Goal: Task Accomplishment & Management: Complete application form

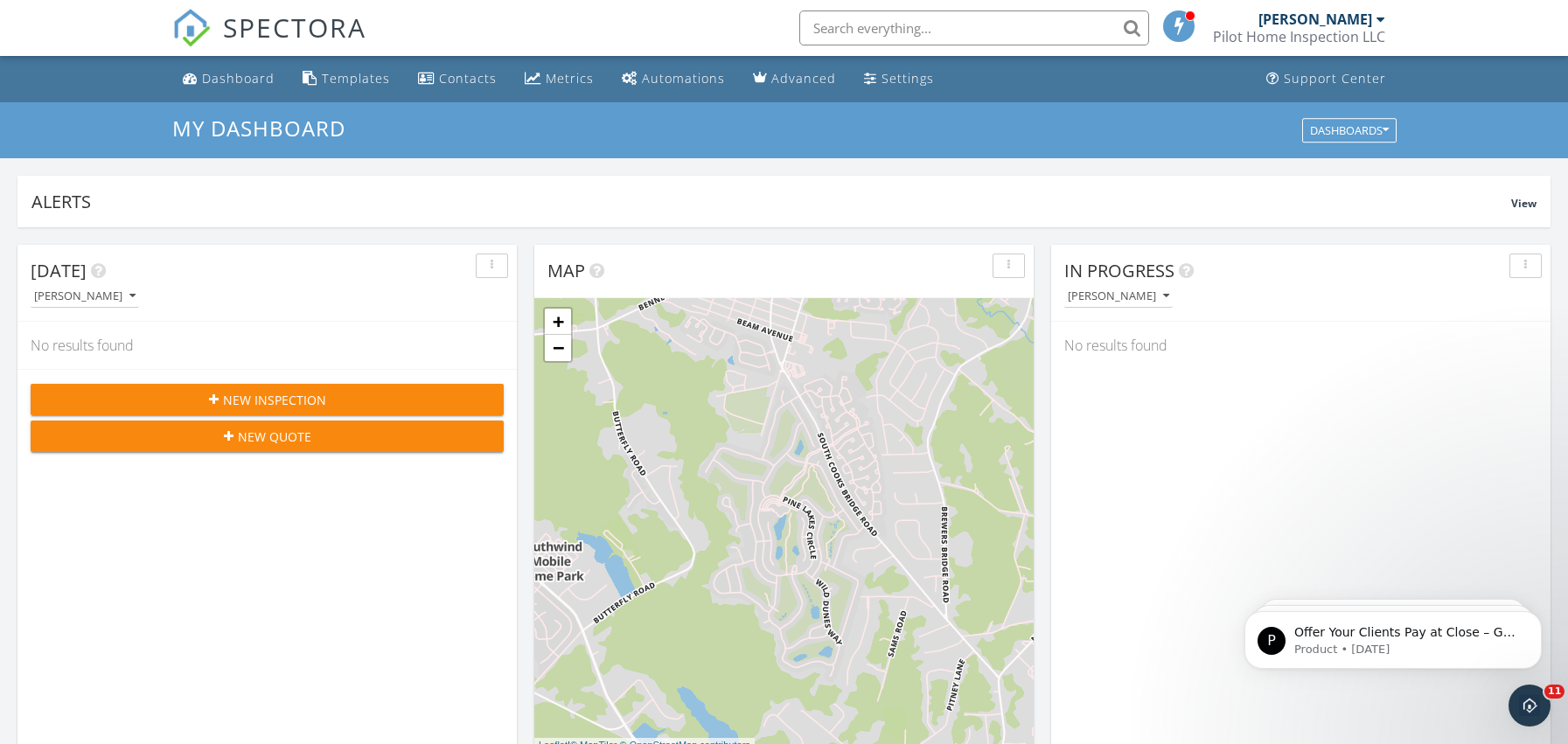
scroll to position [2, 0]
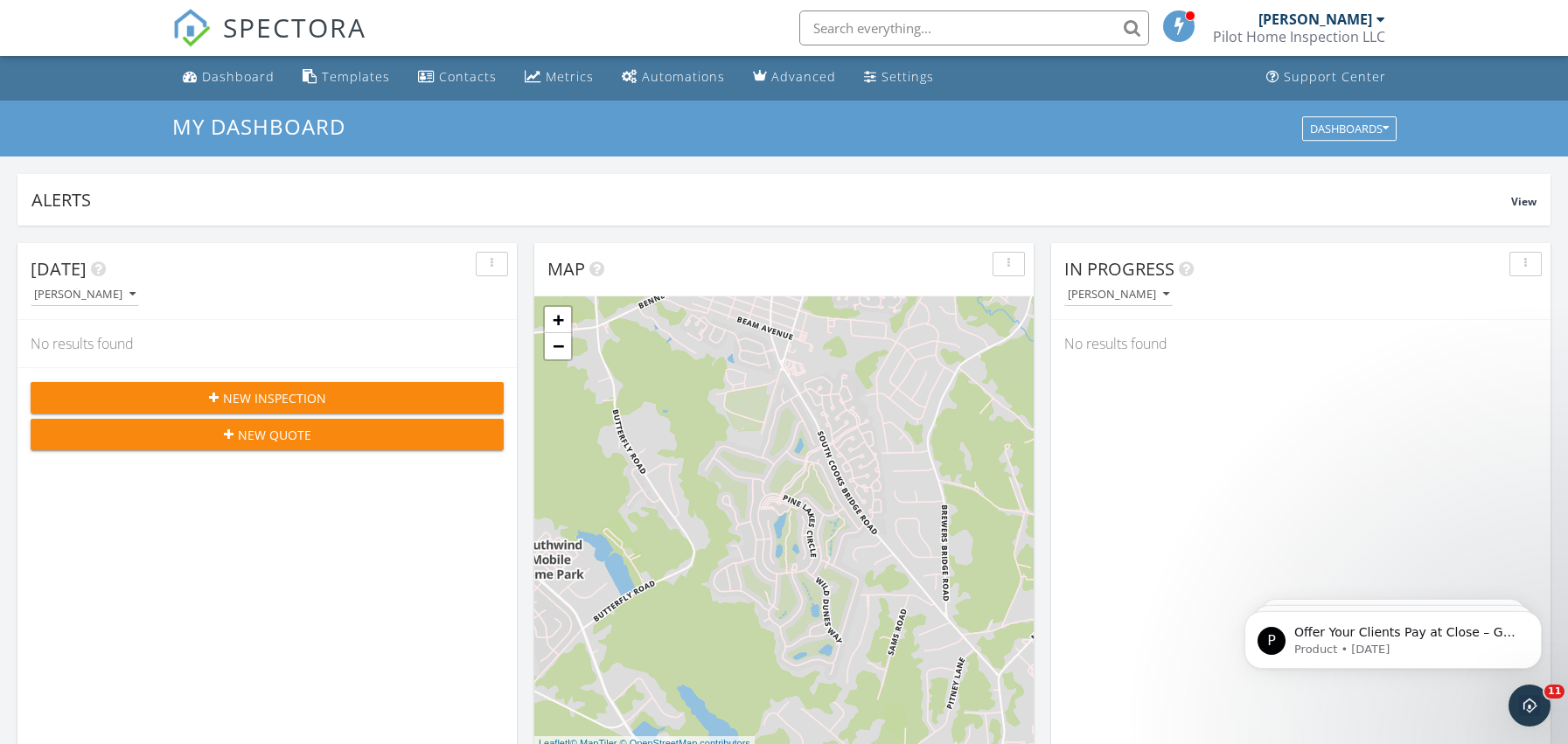
click at [128, 389] on div "New Inspection" at bounding box center [267, 398] width 445 height 19
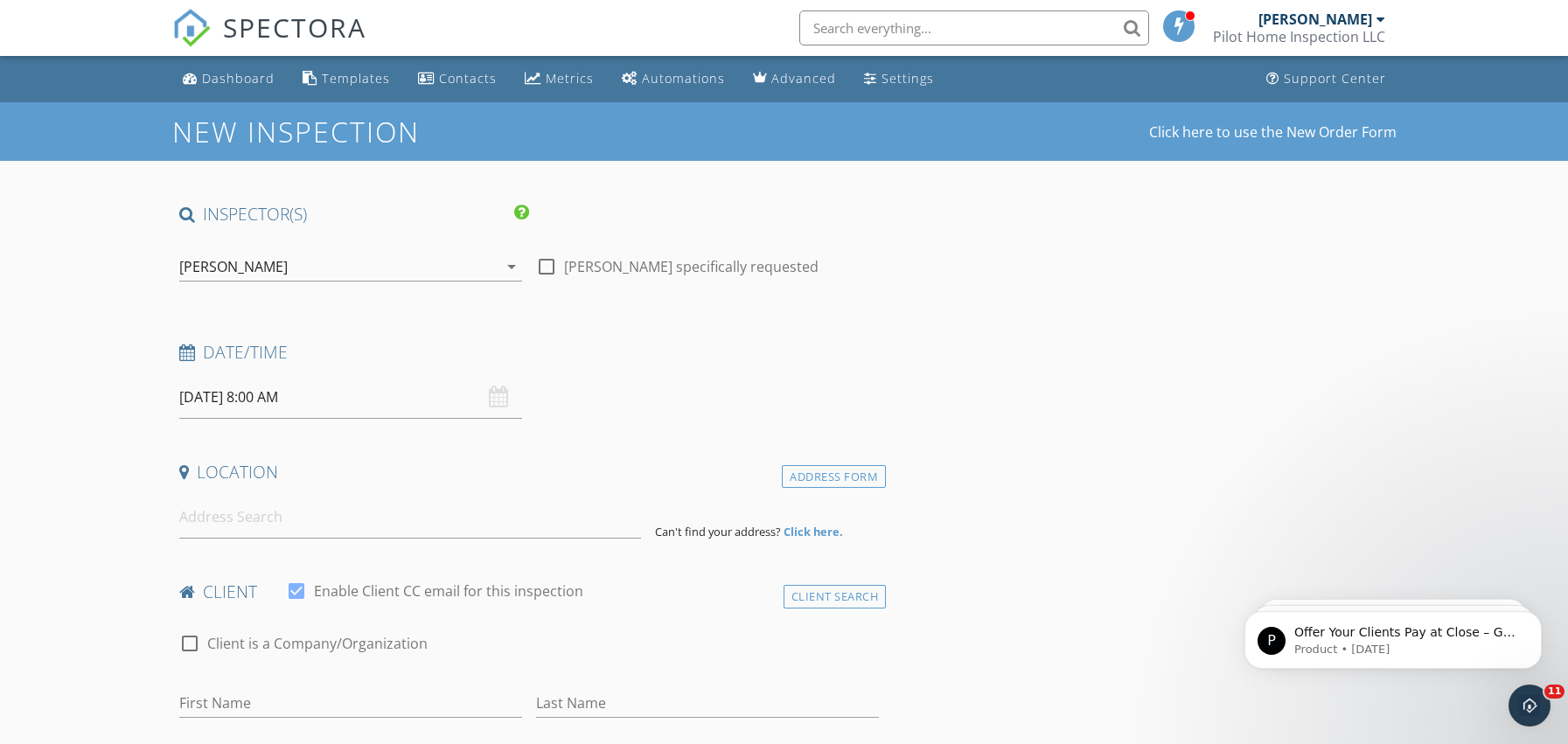
scroll to position [0, 1]
click at [555, 269] on div at bounding box center [546, 266] width 30 height 30
checkbox input "true"
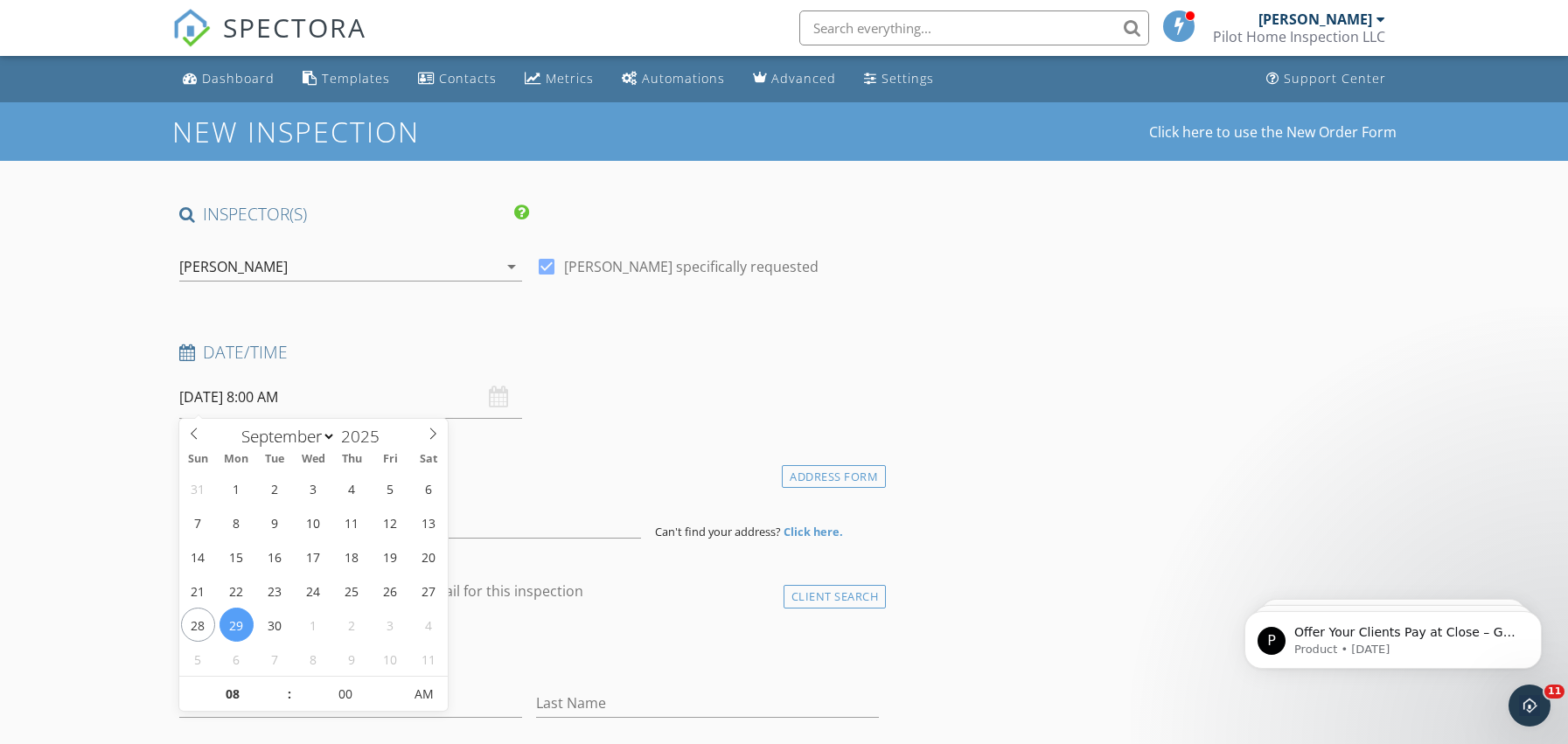
click at [337, 403] on input "09/29/2025 8:00 AM" at bounding box center [351, 396] width 343 height 42
type input "09/25/2025 8:00 AM"
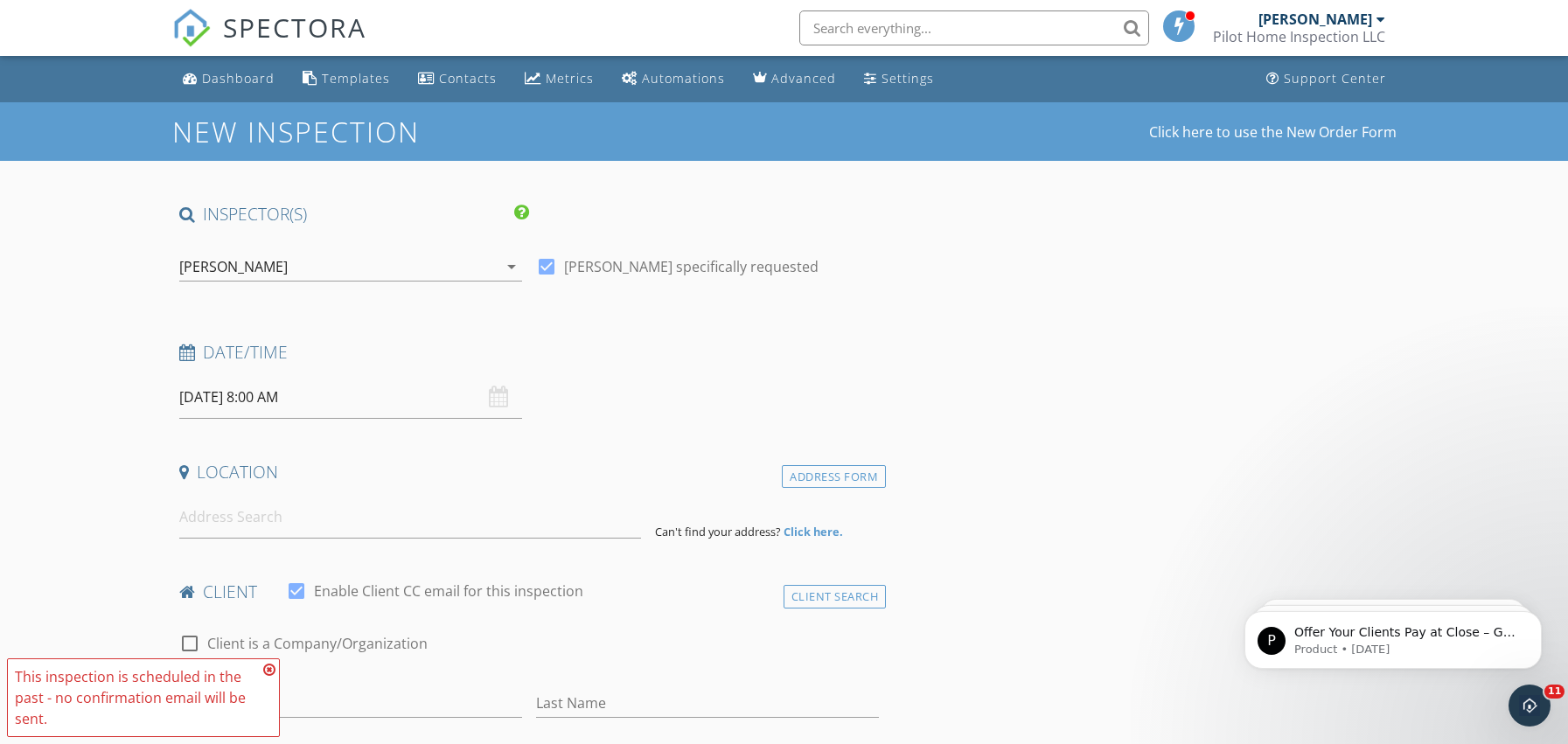
click at [270, 671] on icon at bounding box center [269, 669] width 12 height 14
click at [261, 399] on input "09/25/2025 8:00 AM" at bounding box center [351, 396] width 343 height 42
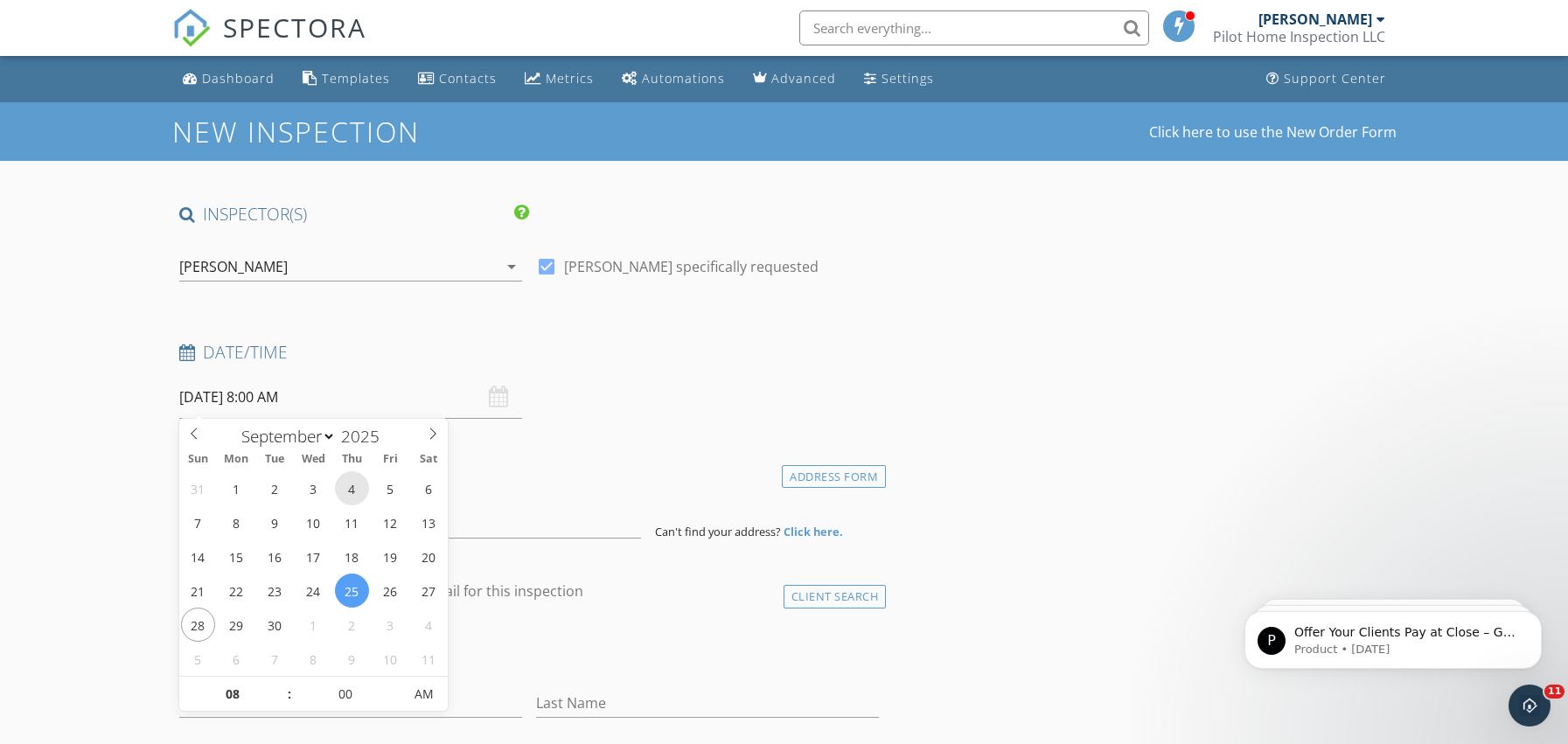
scroll to position [0, 0]
type input "09"
type input "[DATE] 9:00 AM"
click at [277, 684] on span at bounding box center [281, 686] width 12 height 18
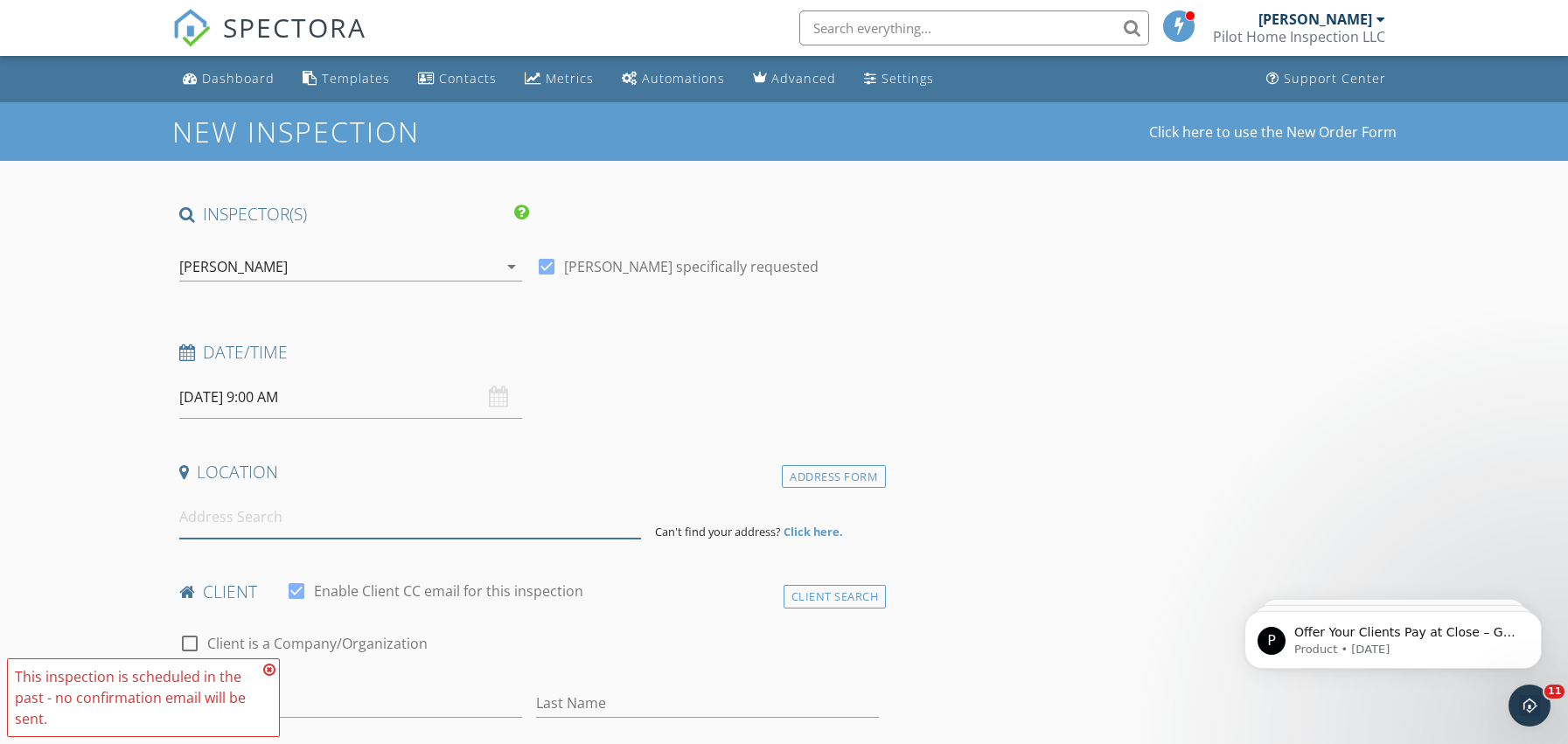
click at [232, 516] on input at bounding box center [410, 516] width 461 height 42
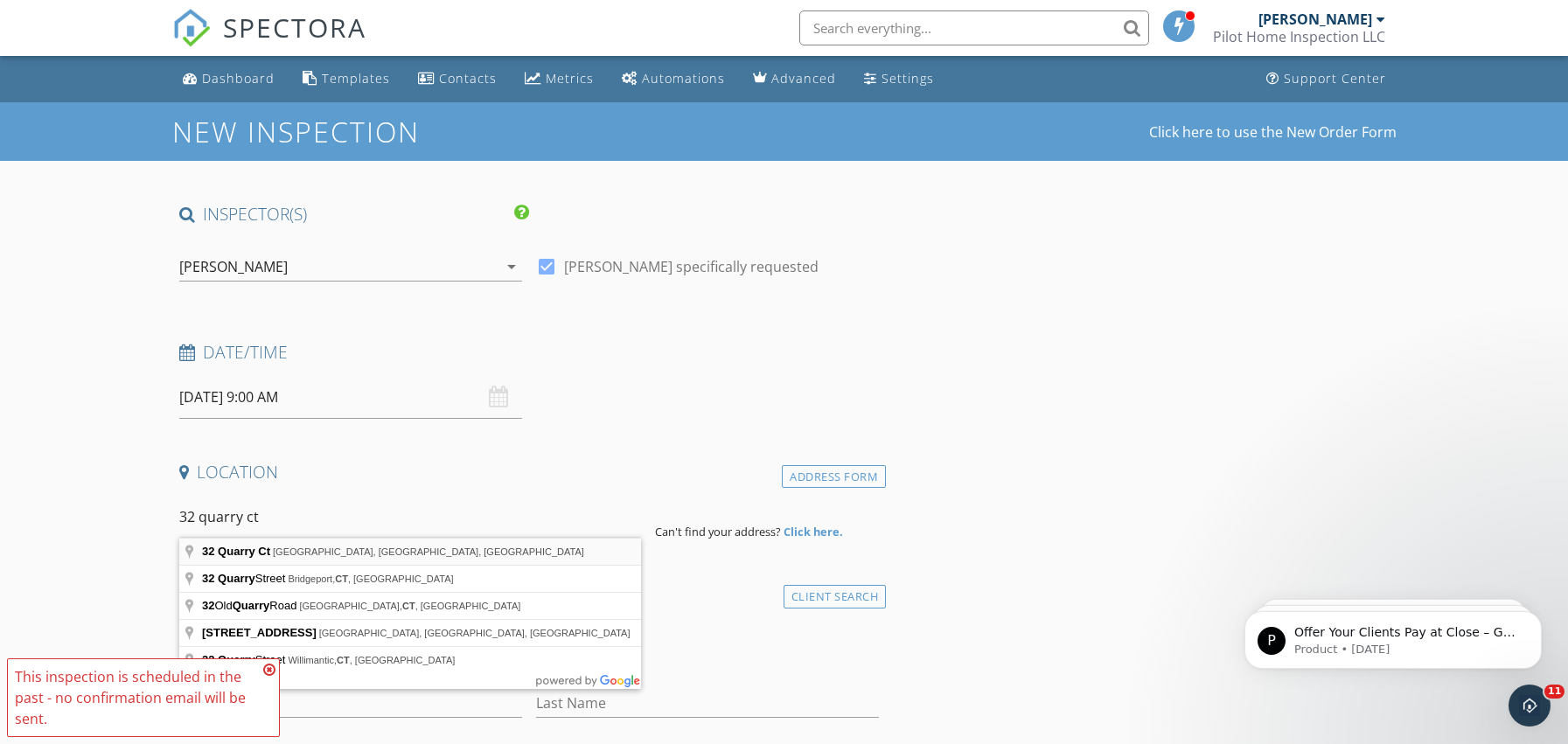
scroll to position [1, 0]
type input "32 Quarry Ct, East Windsor, NJ, USA"
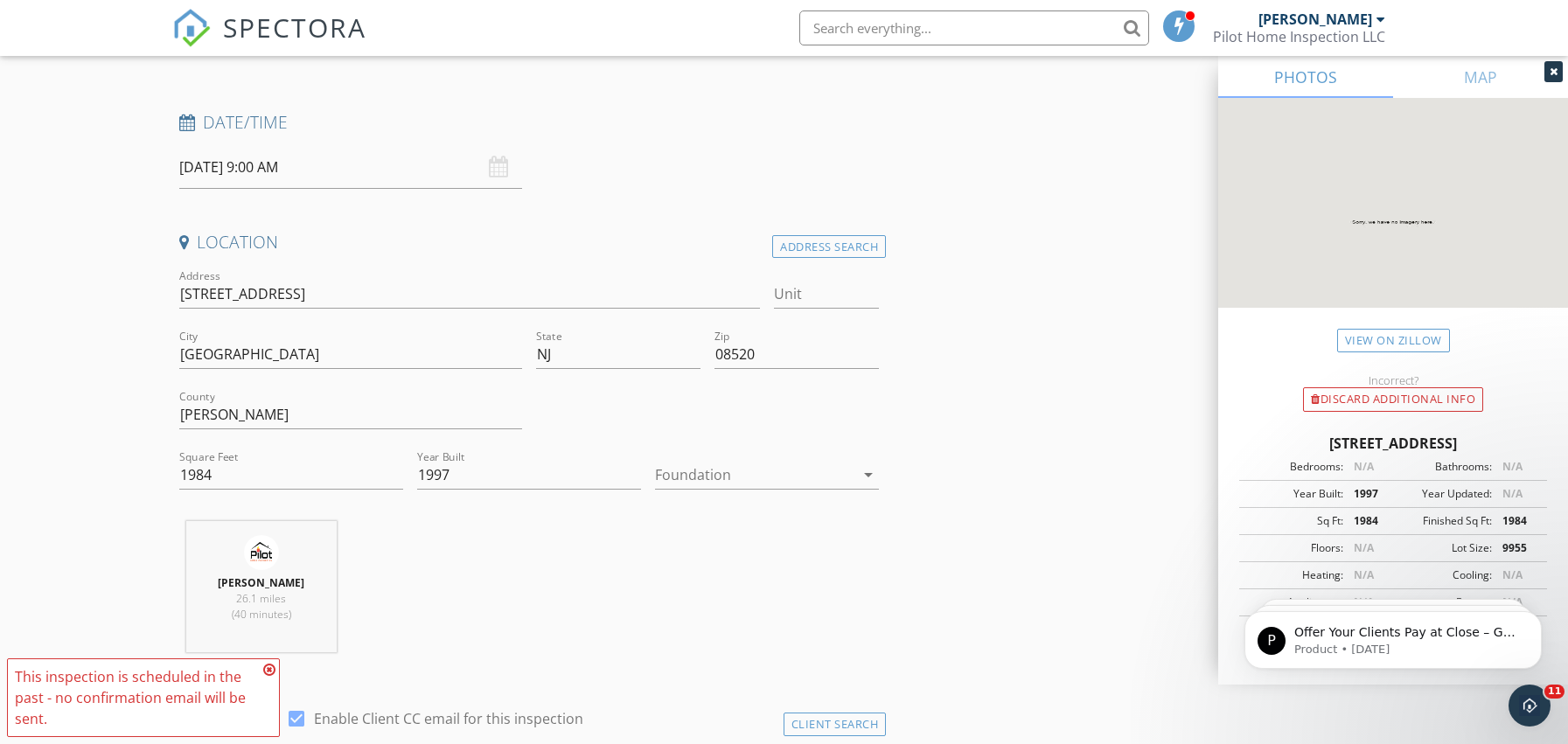
scroll to position [298, 0]
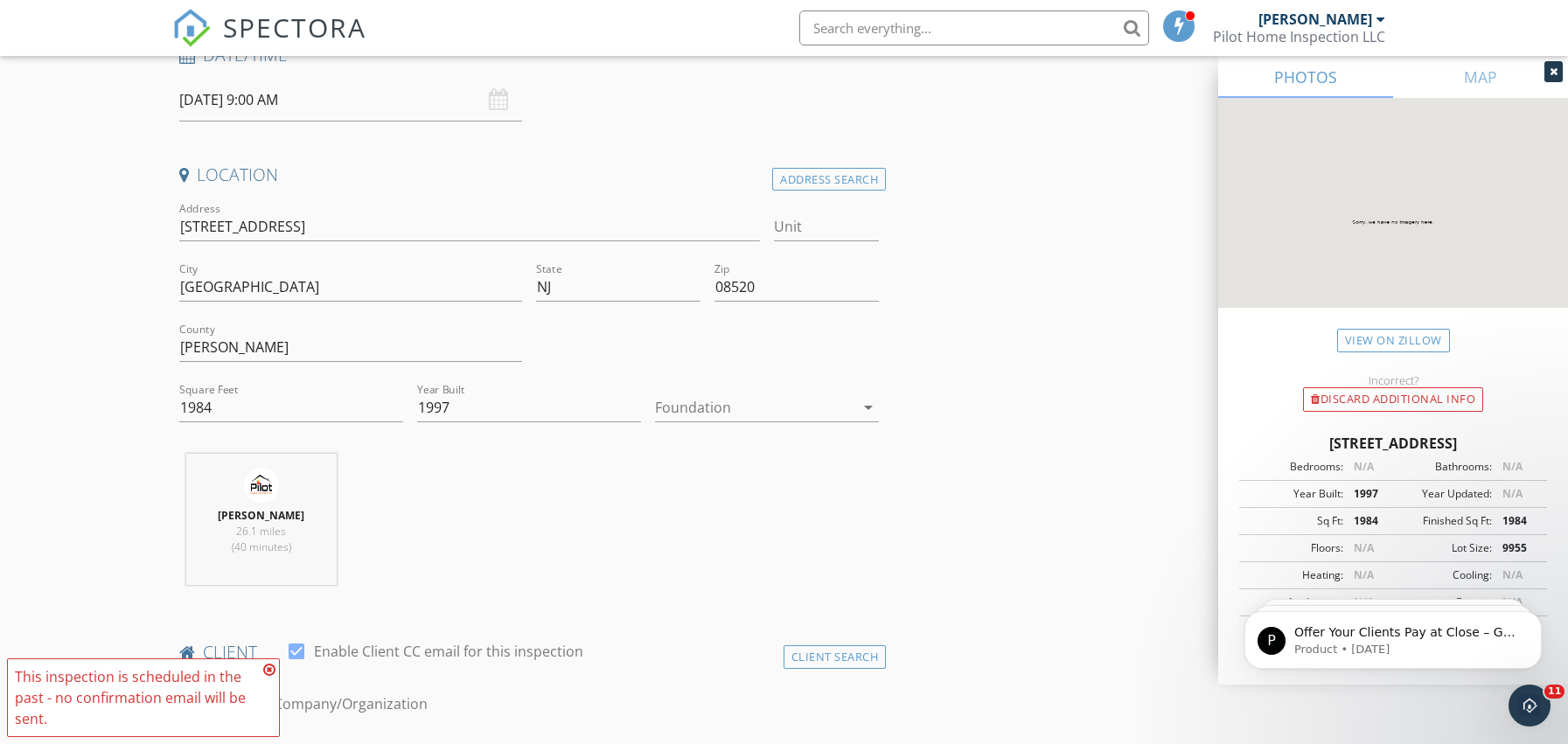
click at [731, 398] on div at bounding box center [754, 407] width 199 height 28
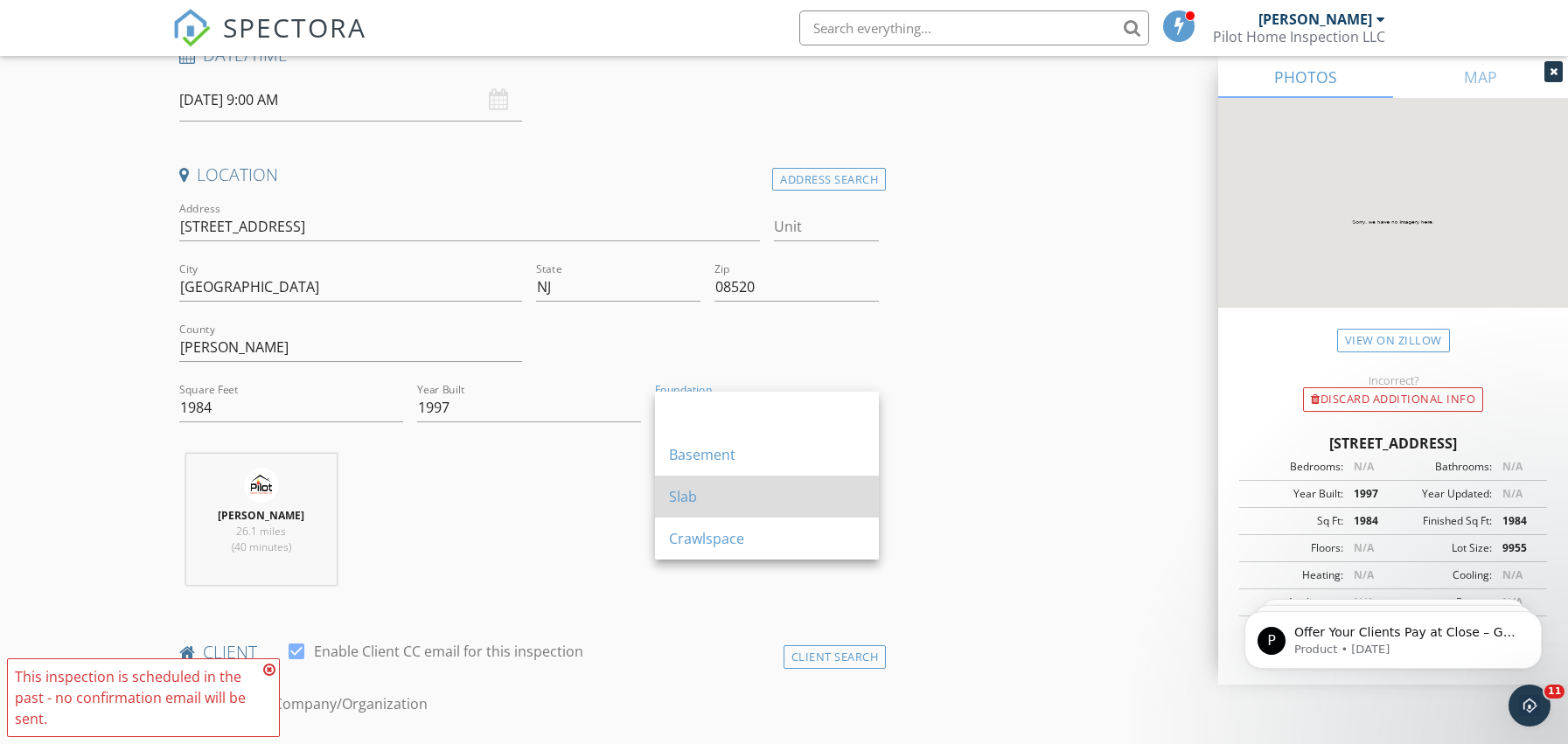
click at [716, 500] on div "Slab" at bounding box center [767, 496] width 196 height 21
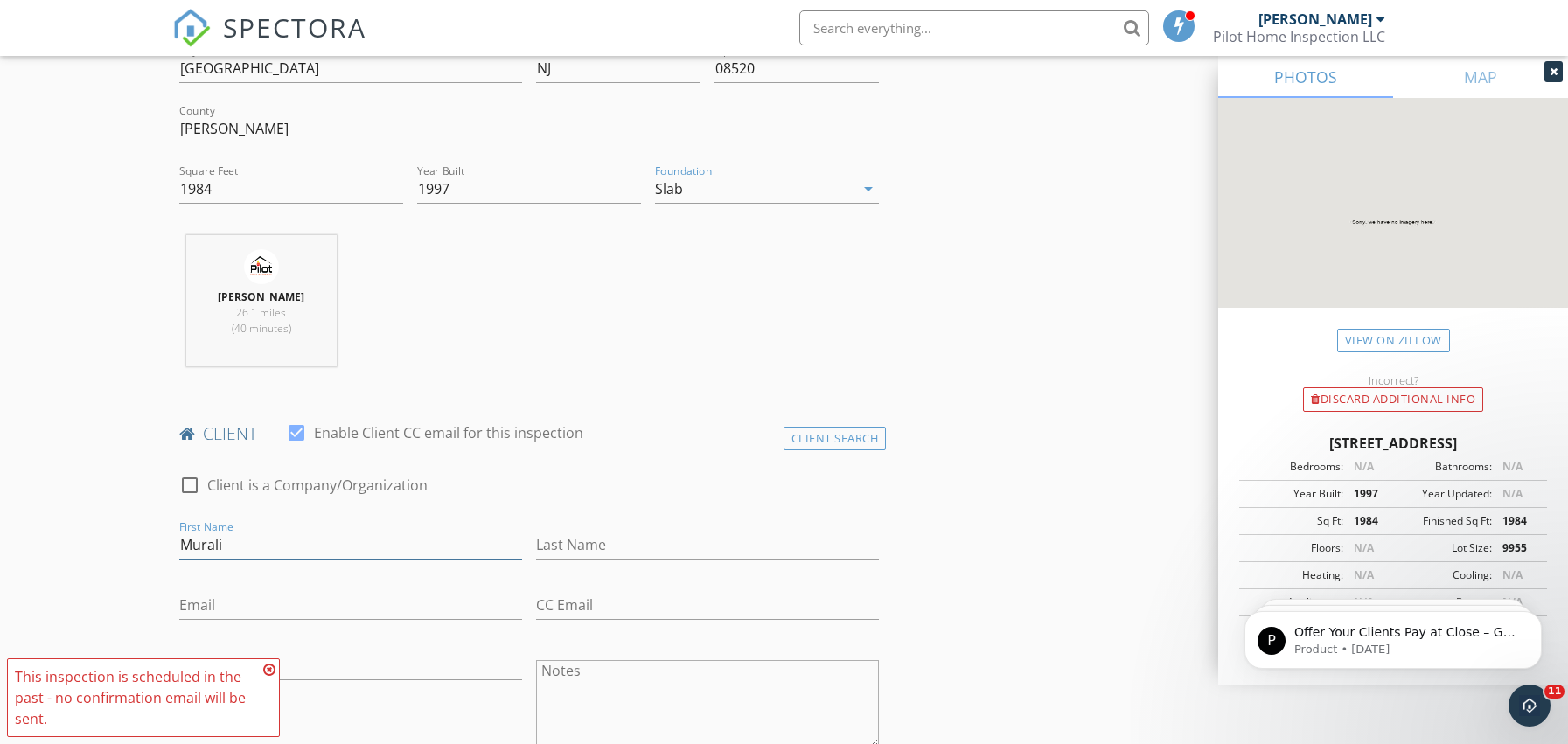
scroll to position [518, 0]
type input "Murali"
type input "[PERSON_NAME]"
click at [480, 496] on div "check_box_outline_blank Client is a Company/Organization" at bounding box center [529, 491] width 701 height 45
click at [481, 600] on input "Email" at bounding box center [351, 602] width 343 height 29
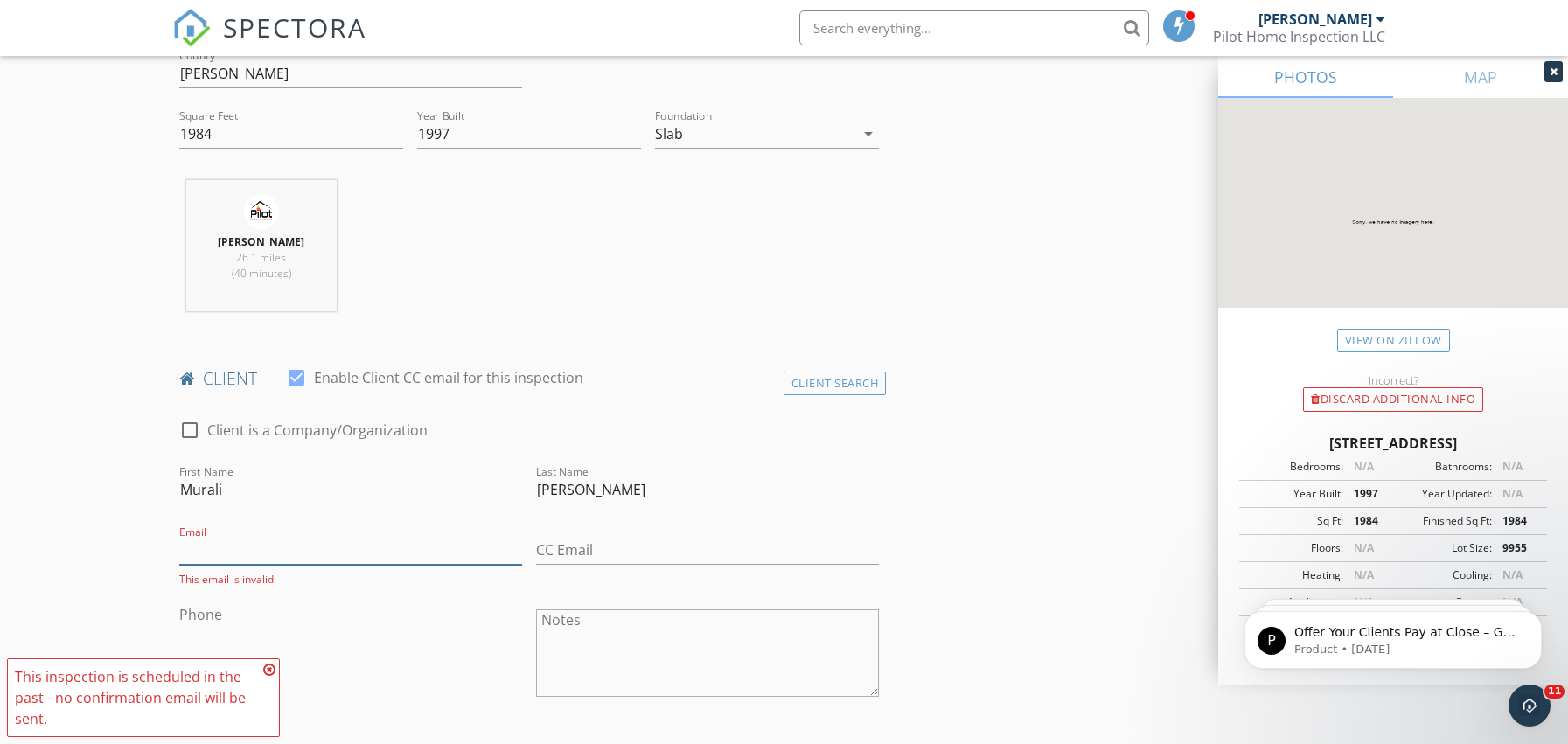
scroll to position [571, 0]
click at [395, 547] on input "Email" at bounding box center [351, 550] width 343 height 29
type input "[EMAIL_ADDRESS][DOMAIN_NAME]"
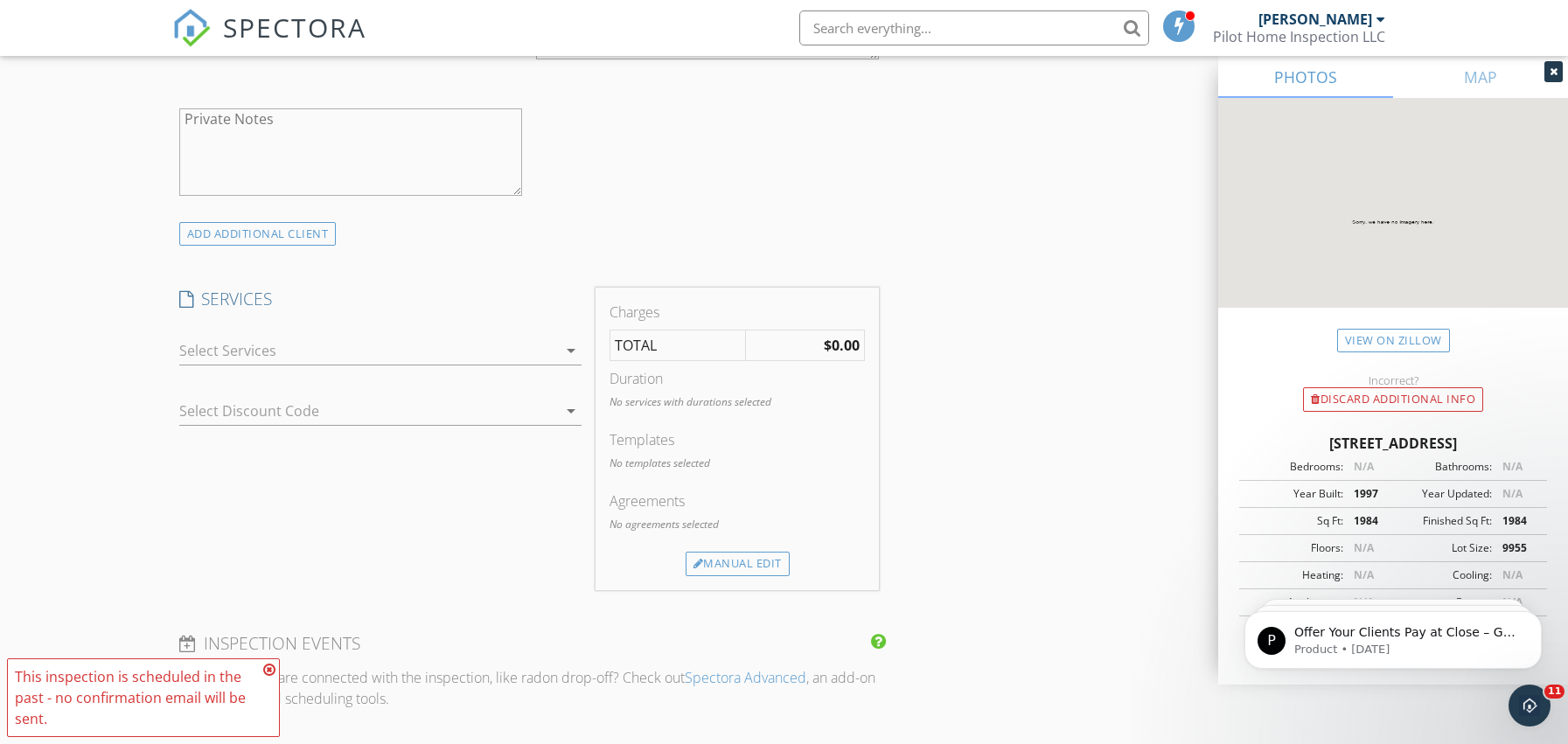
scroll to position [1210, 0]
type input "[PHONE_NUMBER]"
click at [310, 339] on div at bounding box center [368, 344] width 377 height 28
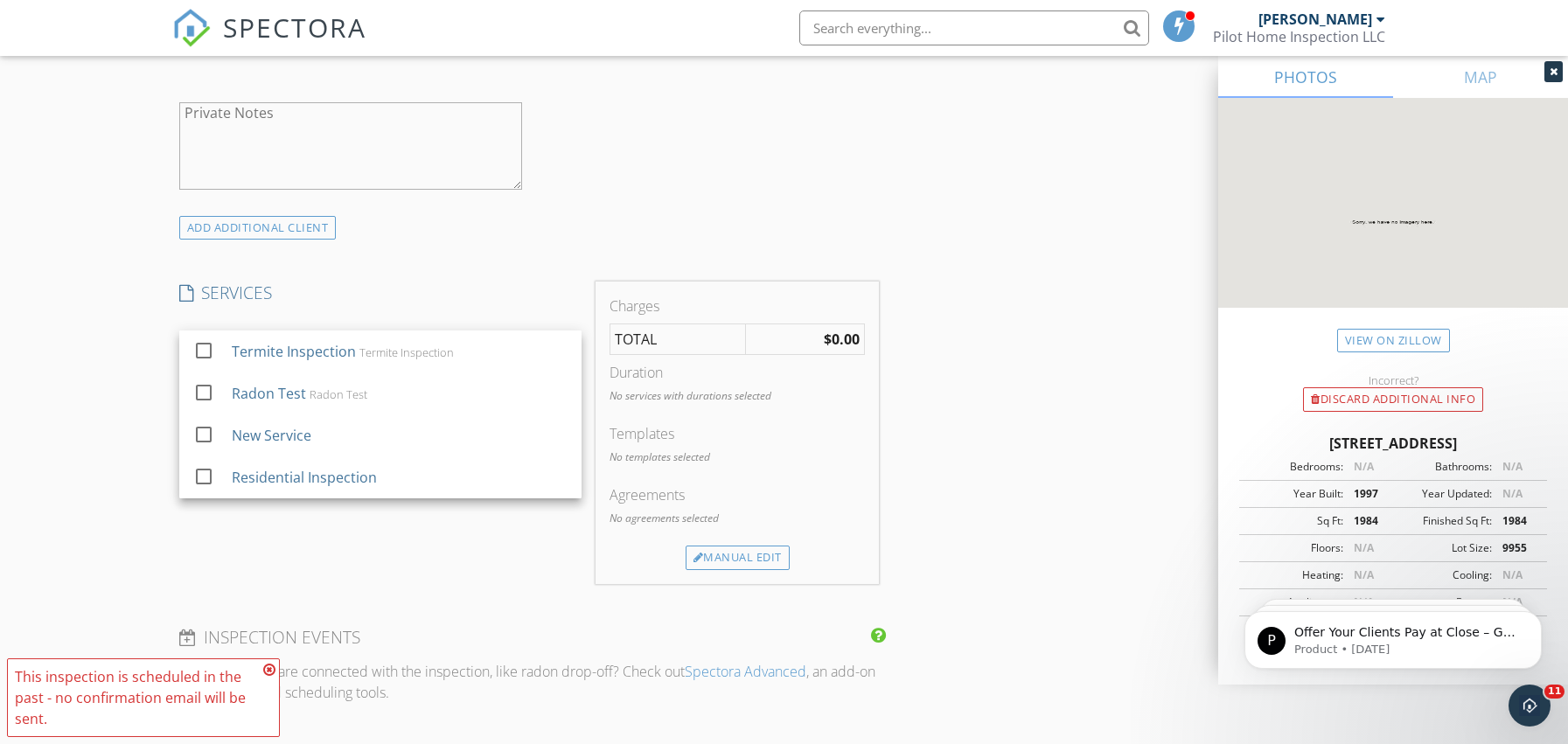
scroll to position [1204, 0]
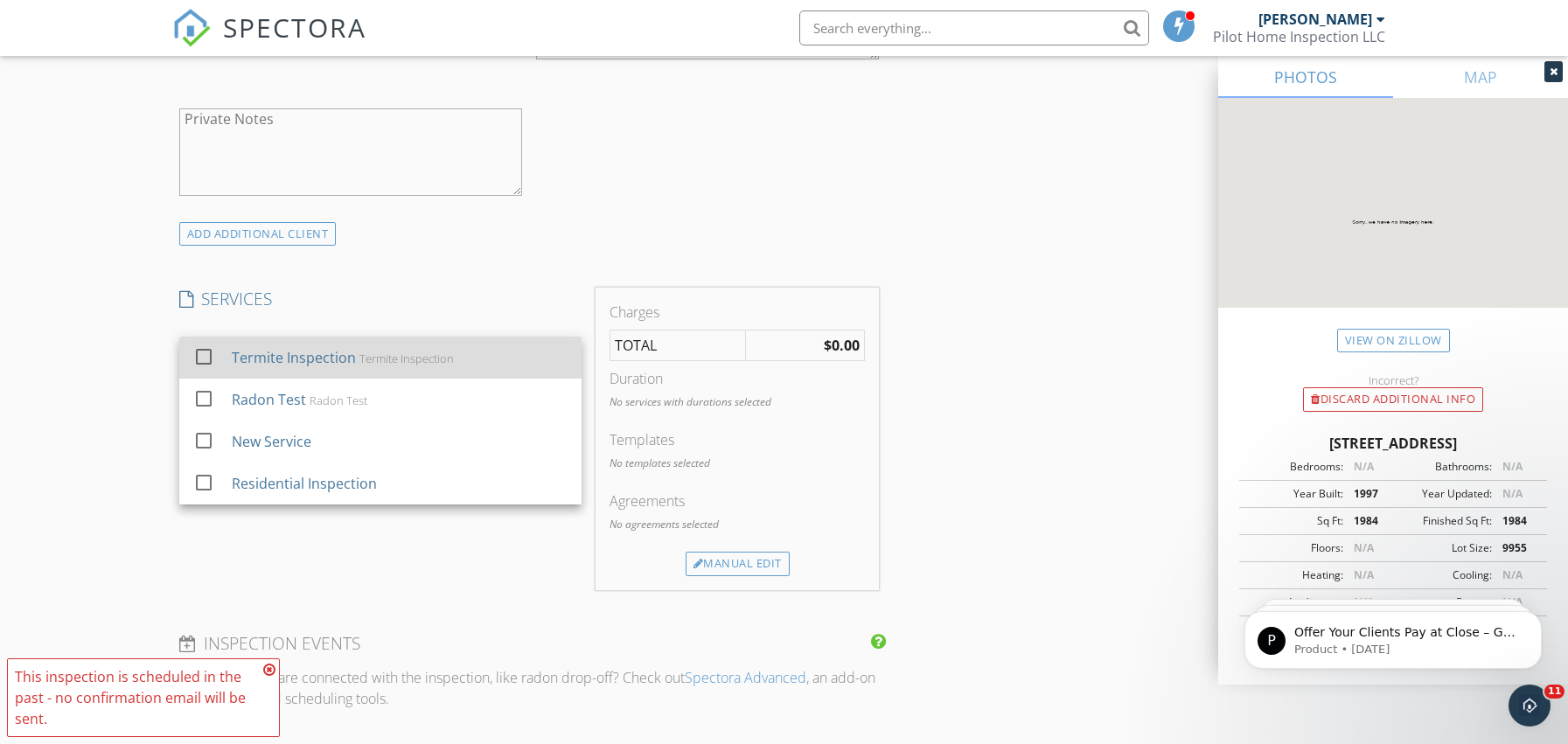
click at [275, 354] on div "Termite Inspection" at bounding box center [293, 357] width 124 height 21
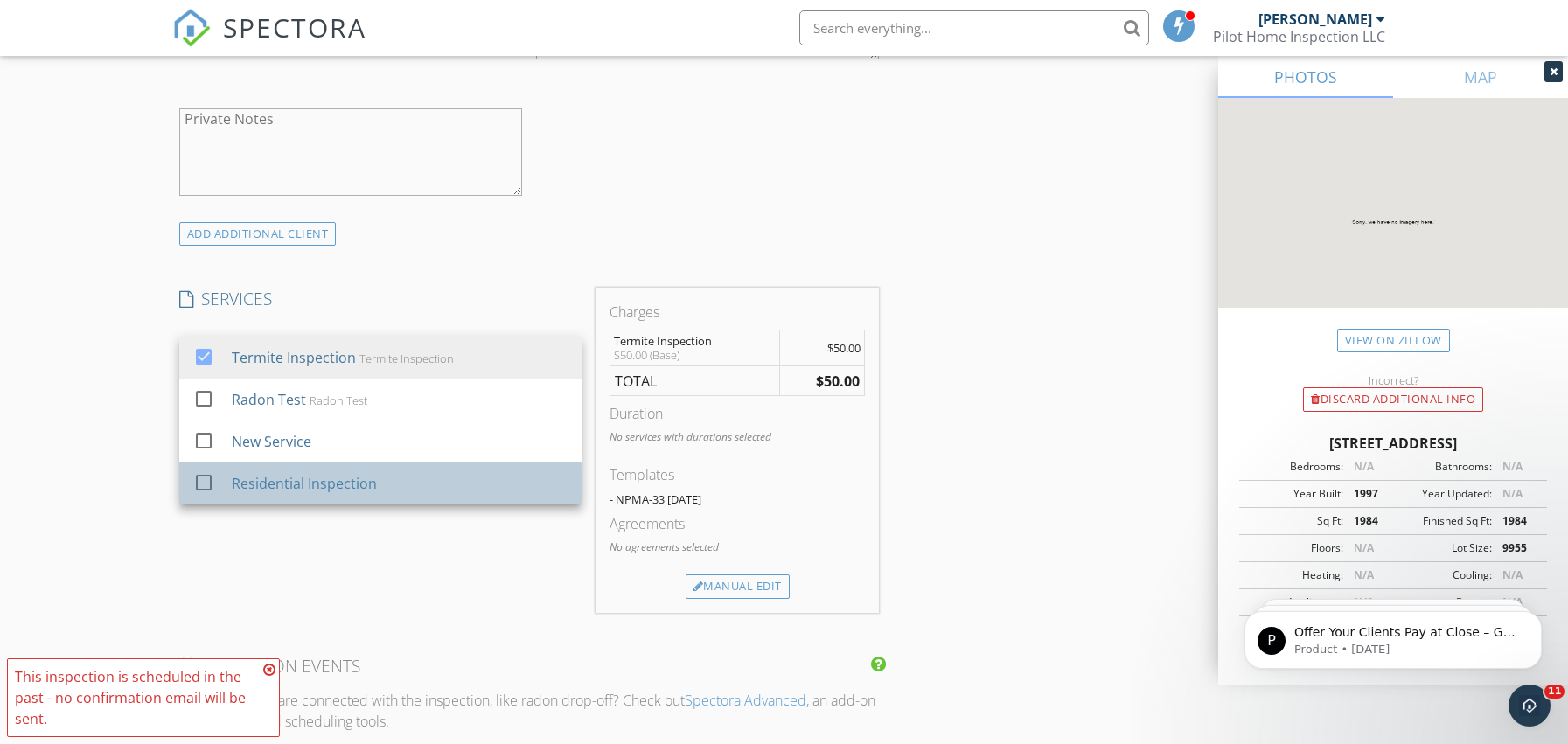
click at [243, 487] on div "Residential Inspection" at bounding box center [303, 483] width 145 height 21
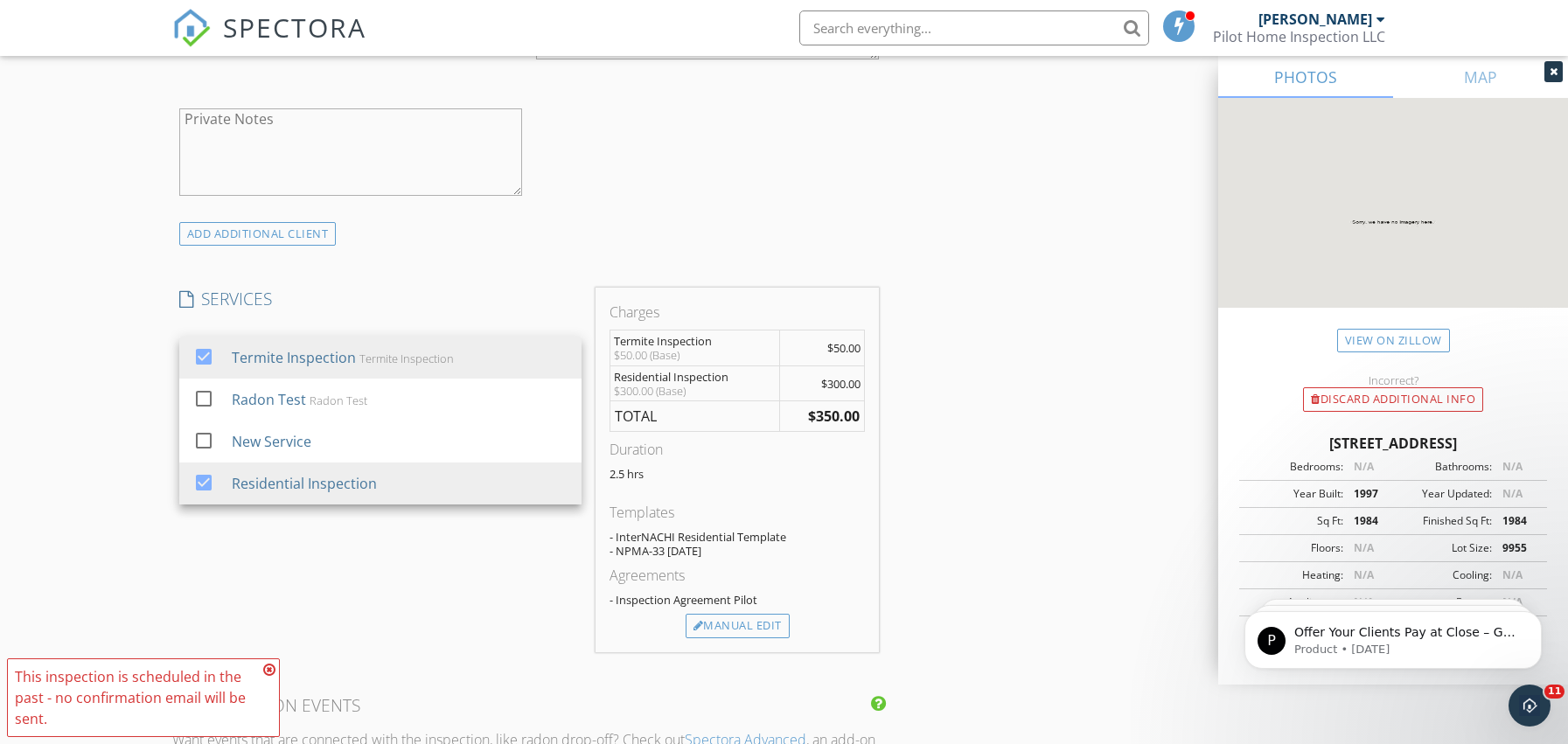
click at [329, 514] on div "SERVICES check_box Termite Inspection Termite Inspection check_box_outline_blan…" at bounding box center [380, 470] width 416 height 365
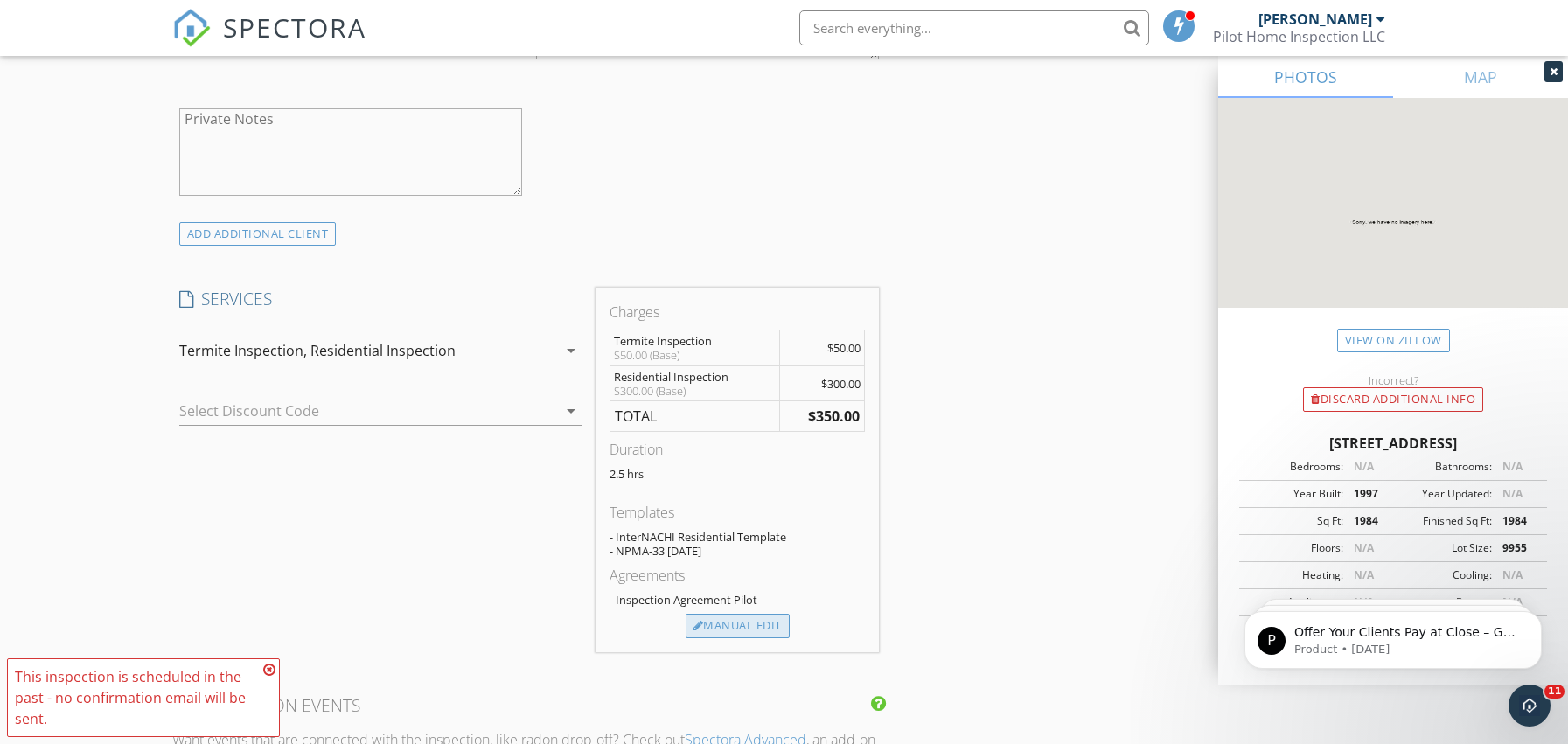
click at [769, 629] on div "Manual Edit" at bounding box center [737, 626] width 104 height 25
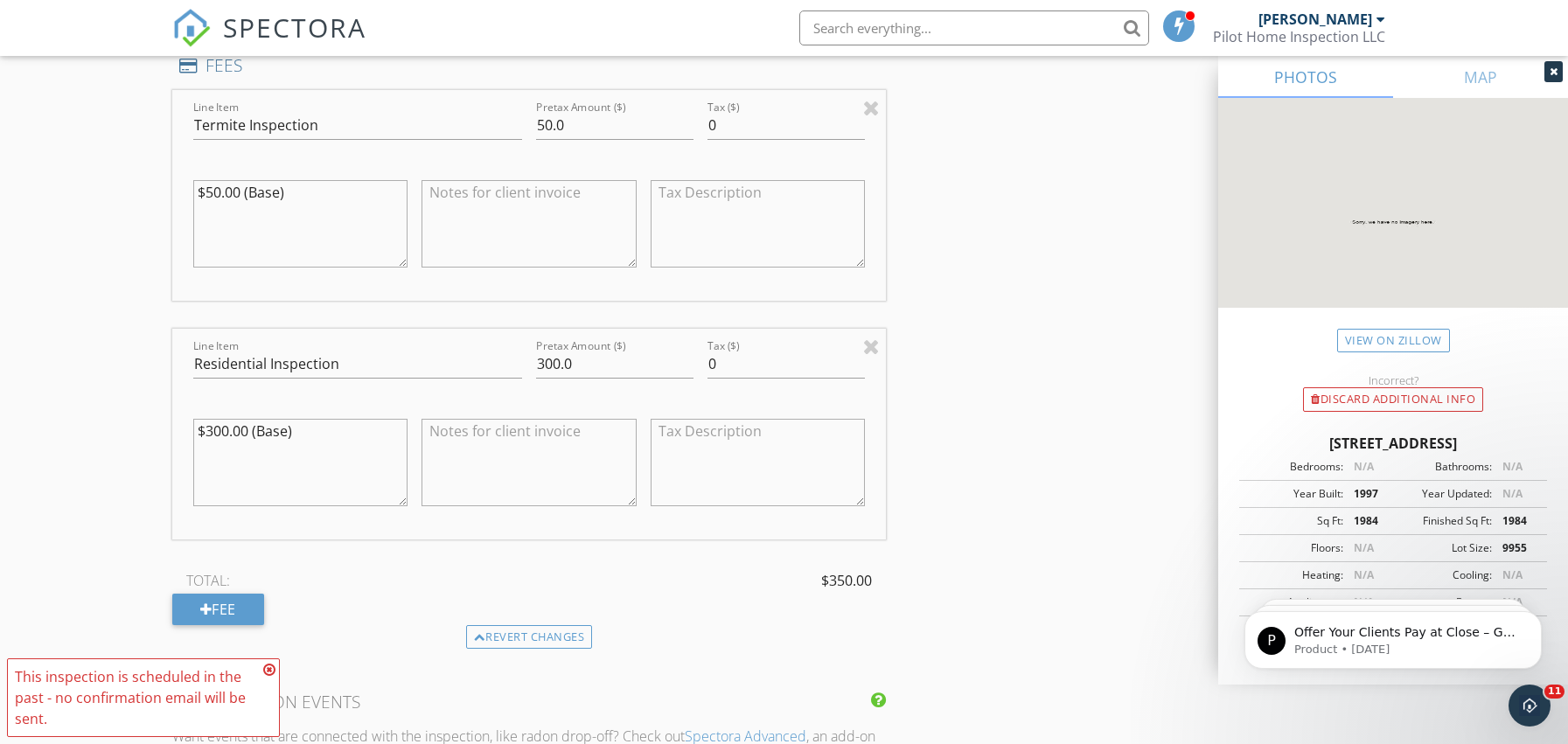
scroll to position [1627, 0]
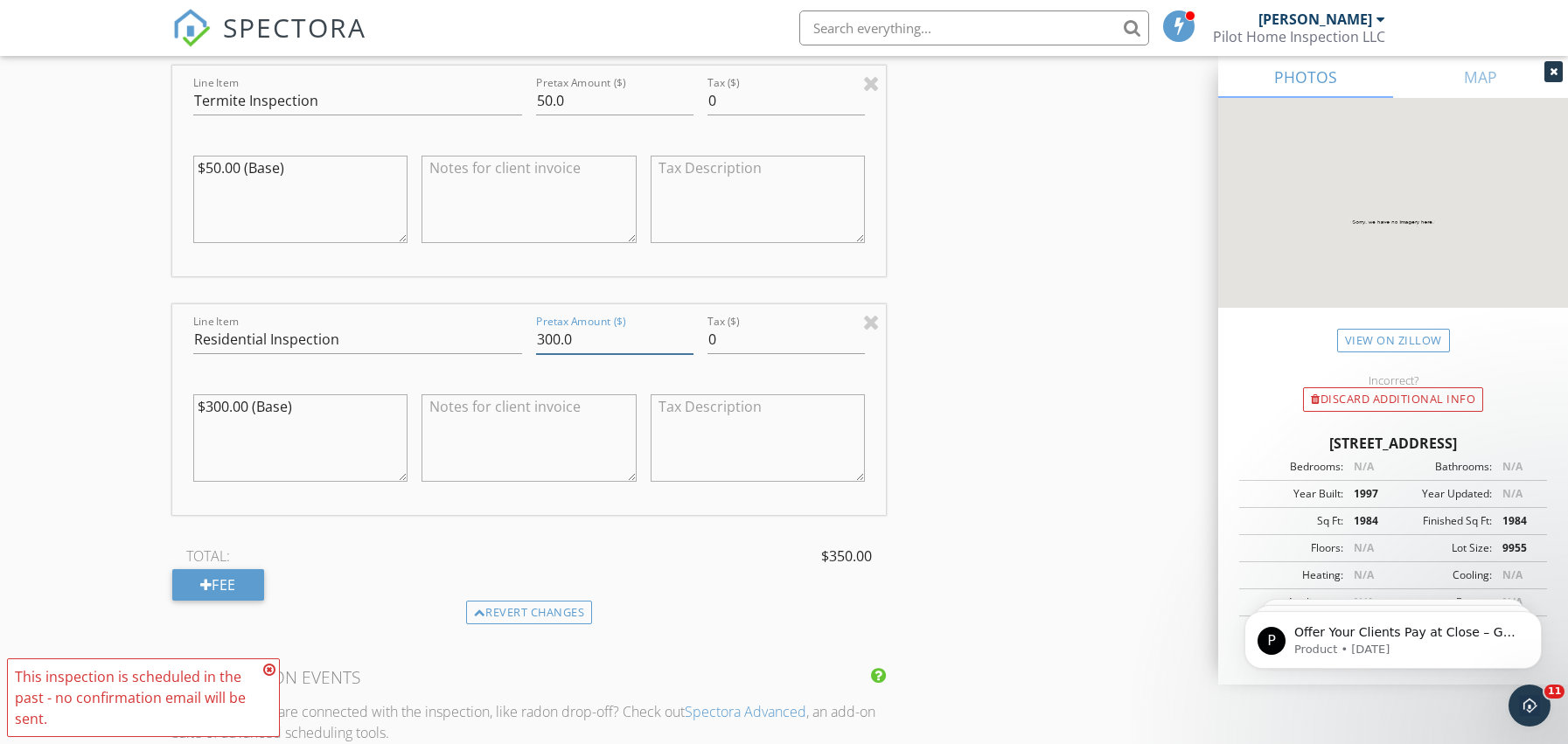
drag, startPoint x: 584, startPoint y: 337, endPoint x: 479, endPoint y: 339, distance: 105.0
click at [479, 339] on div "Line Item Residential Inspection Pretax Amount ($) 300.0 Tax ($) 0 $300.00 (Bas…" at bounding box center [529, 410] width 715 height 211
type input "475.00"
click at [1090, 445] on div "INSPECTOR(S) check_box Marc Mamiye PRIMARY Marc Mamiye arrow_drop_down check_bo…" at bounding box center [784, 267] width 1224 height 3383
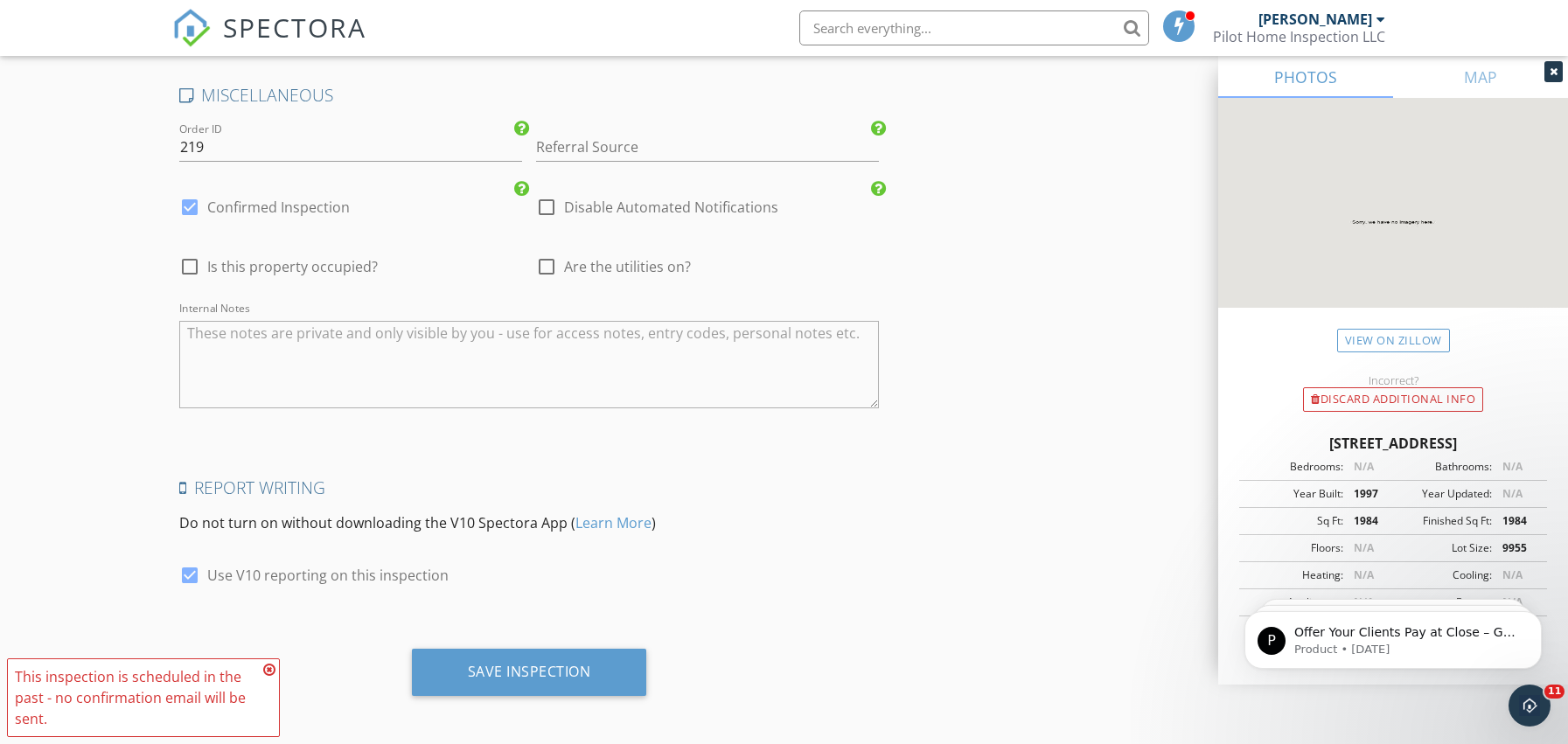
scroll to position [2875, 0]
click at [541, 259] on div at bounding box center [546, 268] width 30 height 30
checkbox input "true"
click at [549, 664] on div "Save Inspection" at bounding box center [529, 673] width 123 height 18
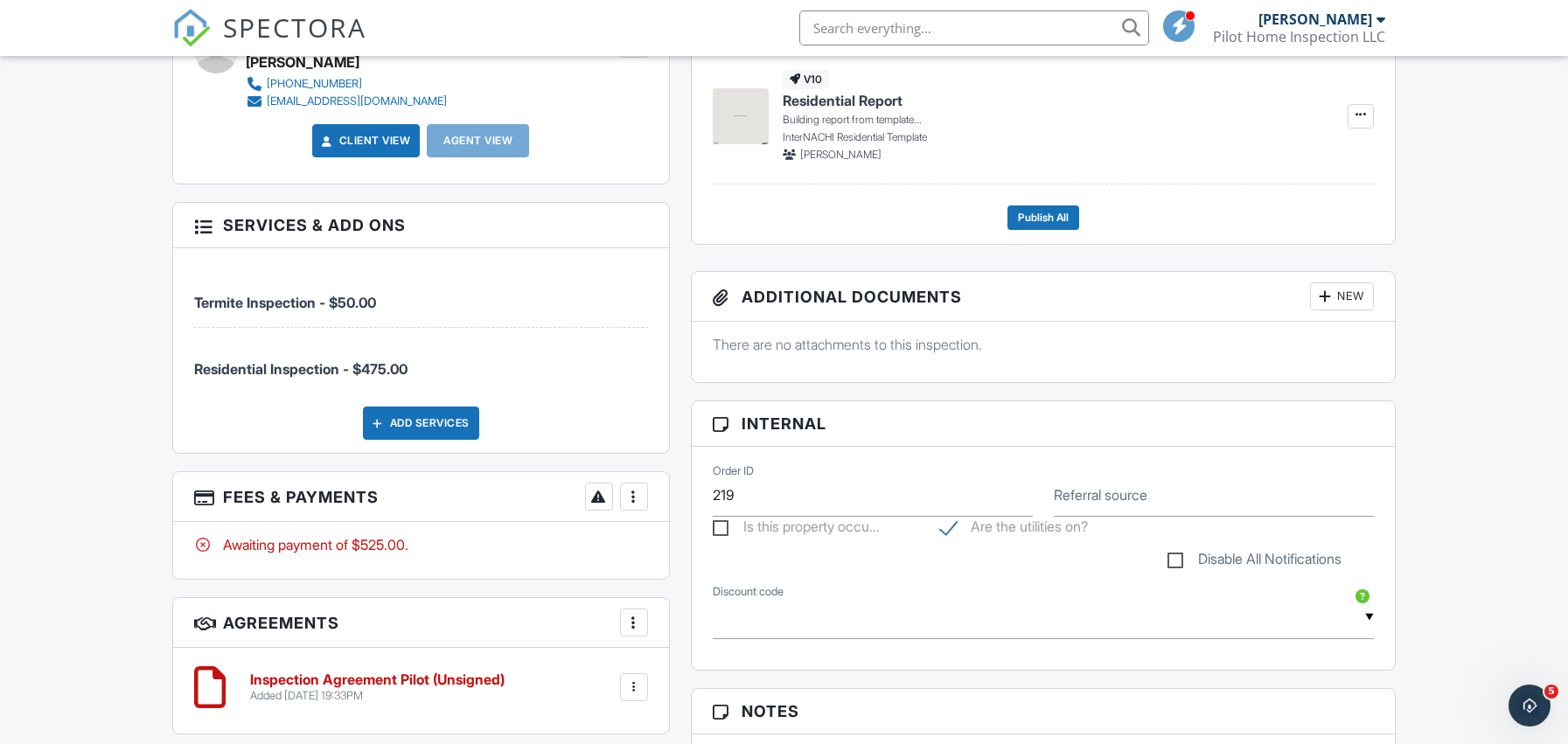
click at [630, 500] on div at bounding box center [634, 497] width 18 height 18
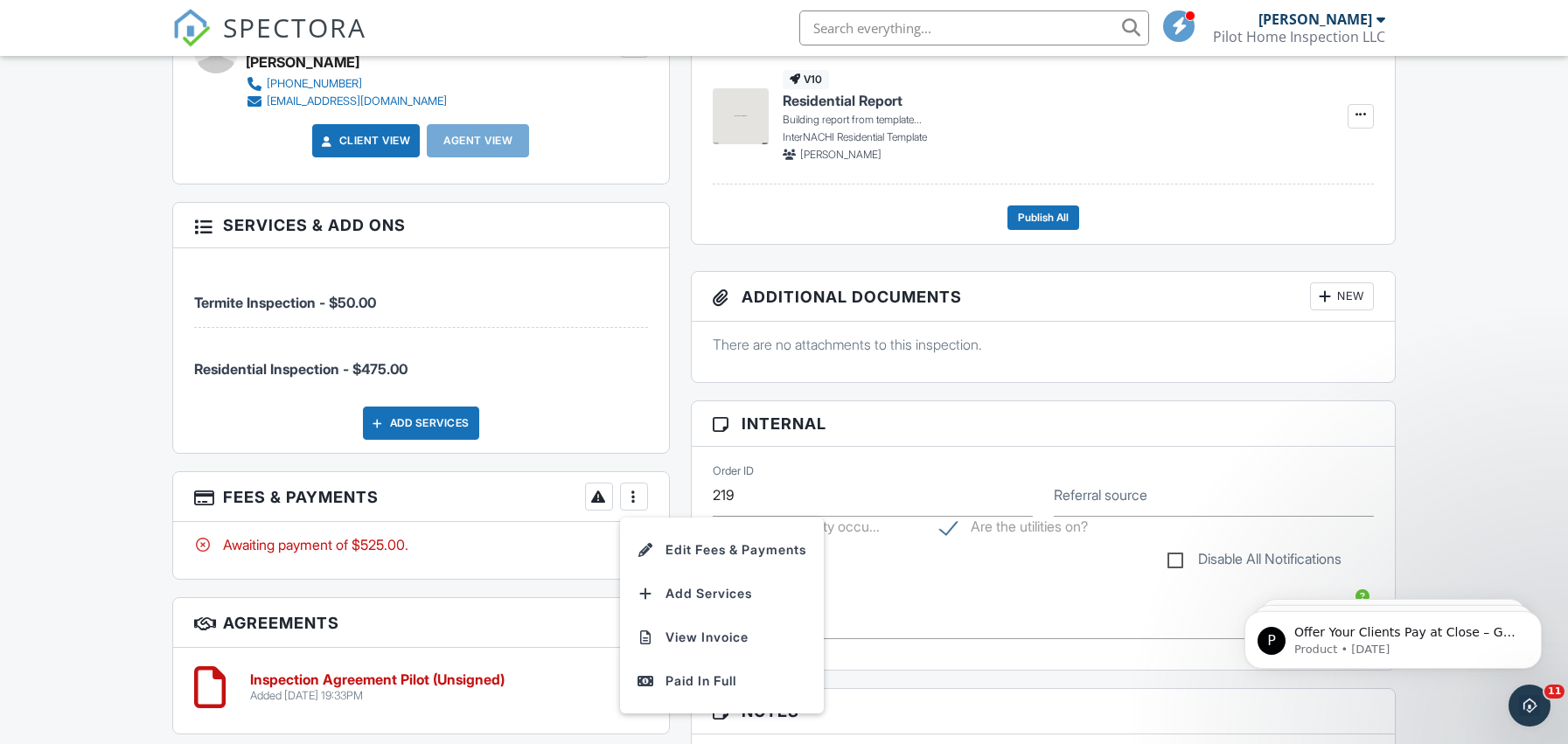
click at [664, 668] on li "Paid In Full" at bounding box center [721, 681] width 182 height 43
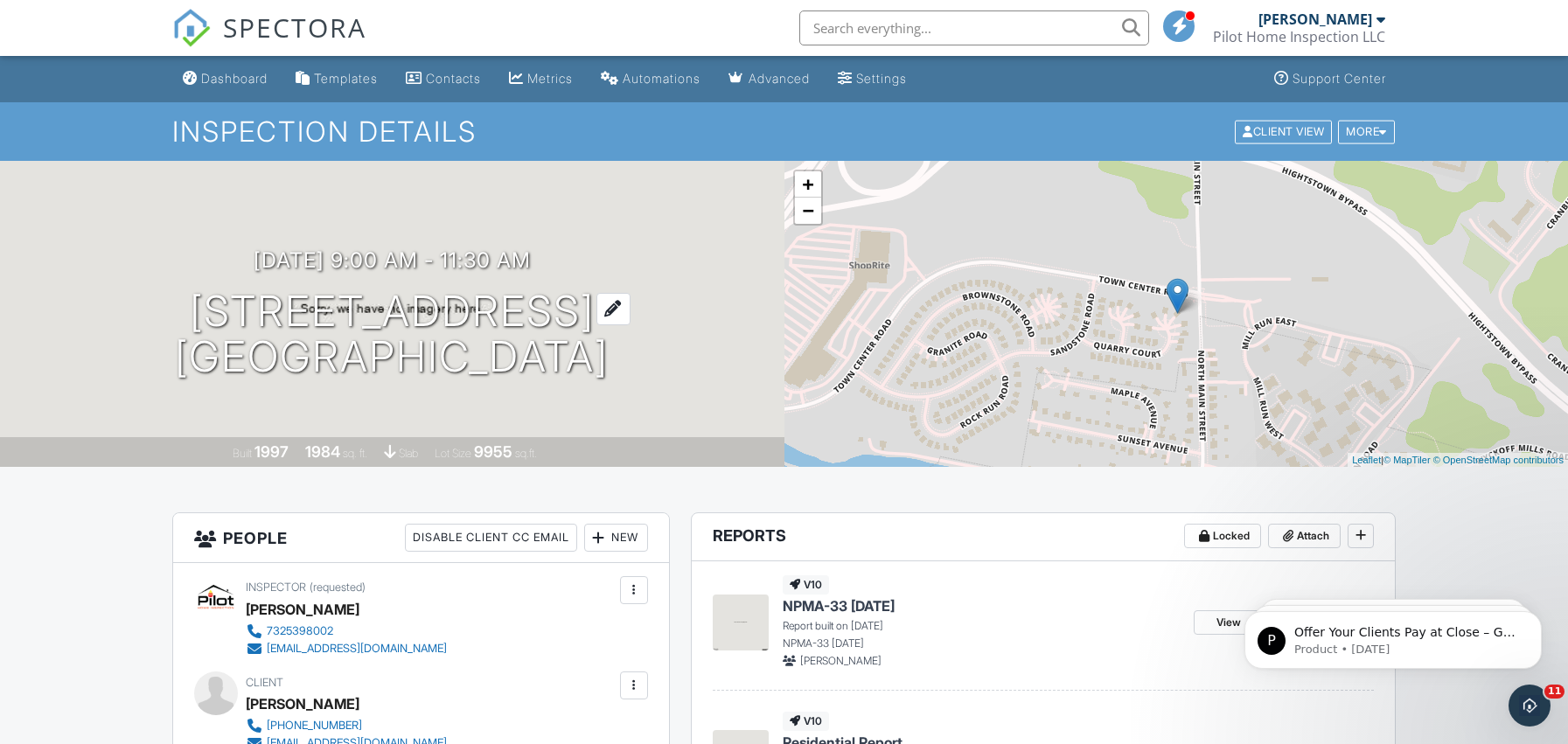
click at [507, 362] on h1 "[STREET_ADDRESS] [GEOGRAPHIC_DATA]" at bounding box center [391, 335] width 434 height 93
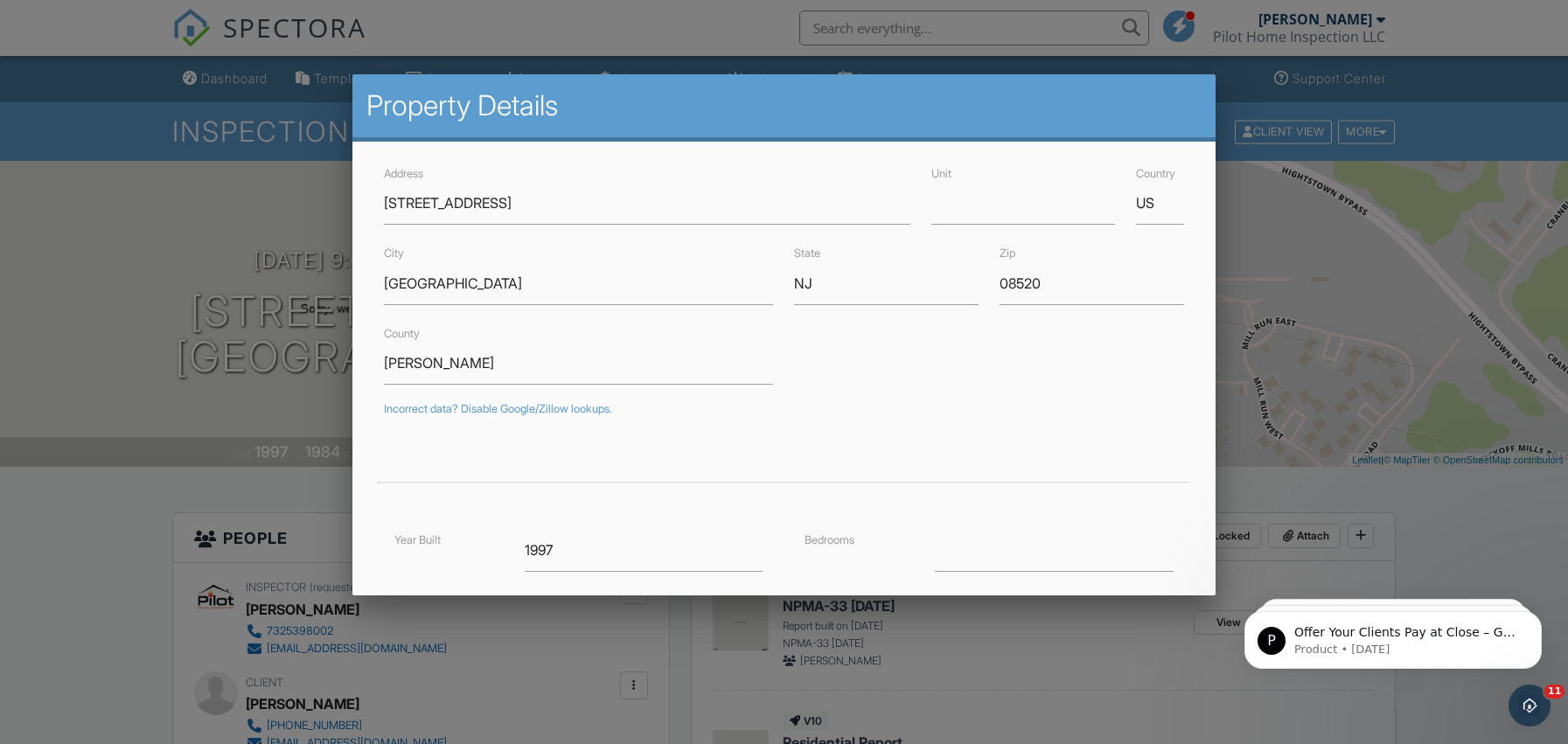
drag, startPoint x: 1302, startPoint y: 270, endPoint x: 1289, endPoint y: 266, distance: 13.6
click at [1302, 270] on div at bounding box center [784, 377] width 1568 height 930
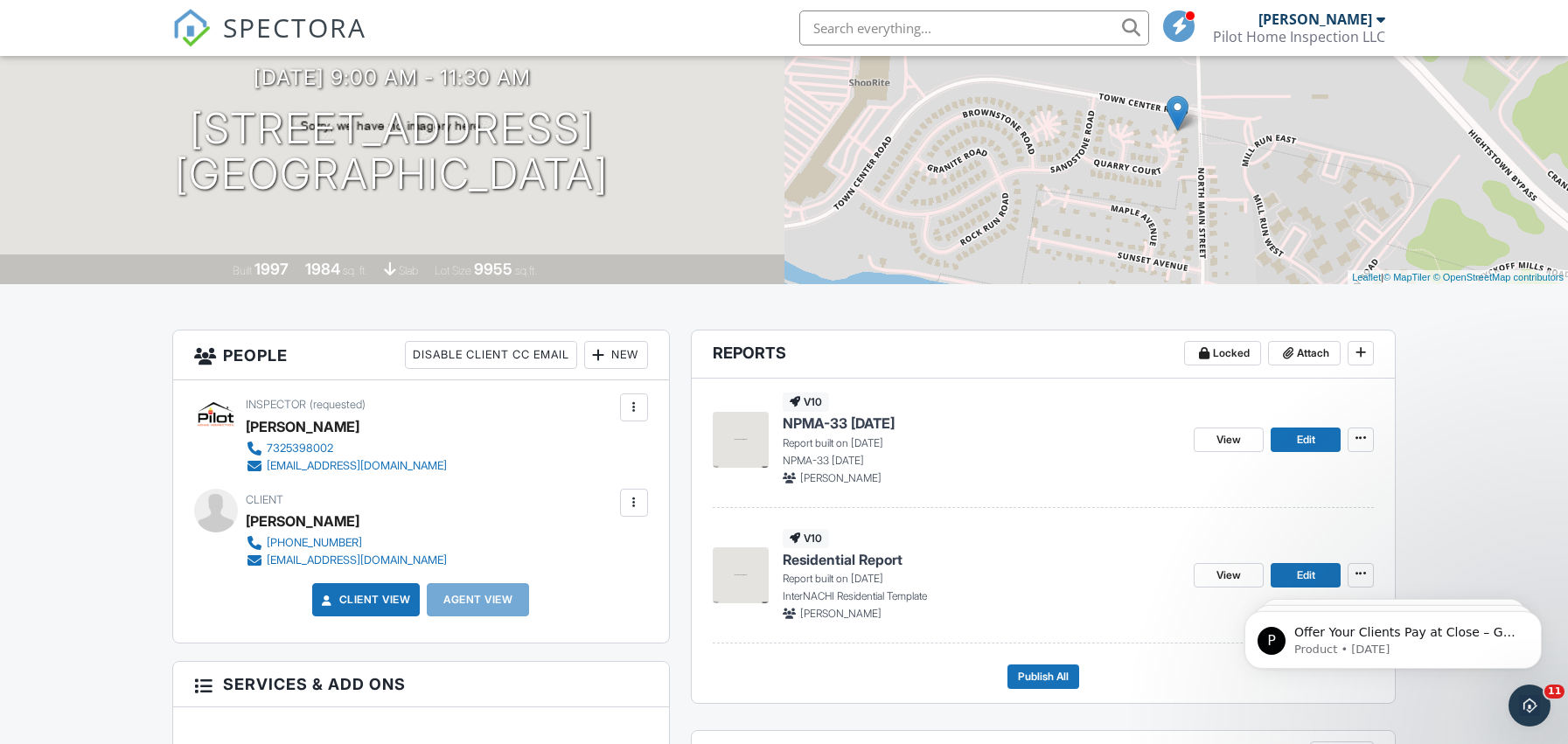
scroll to position [185, 0]
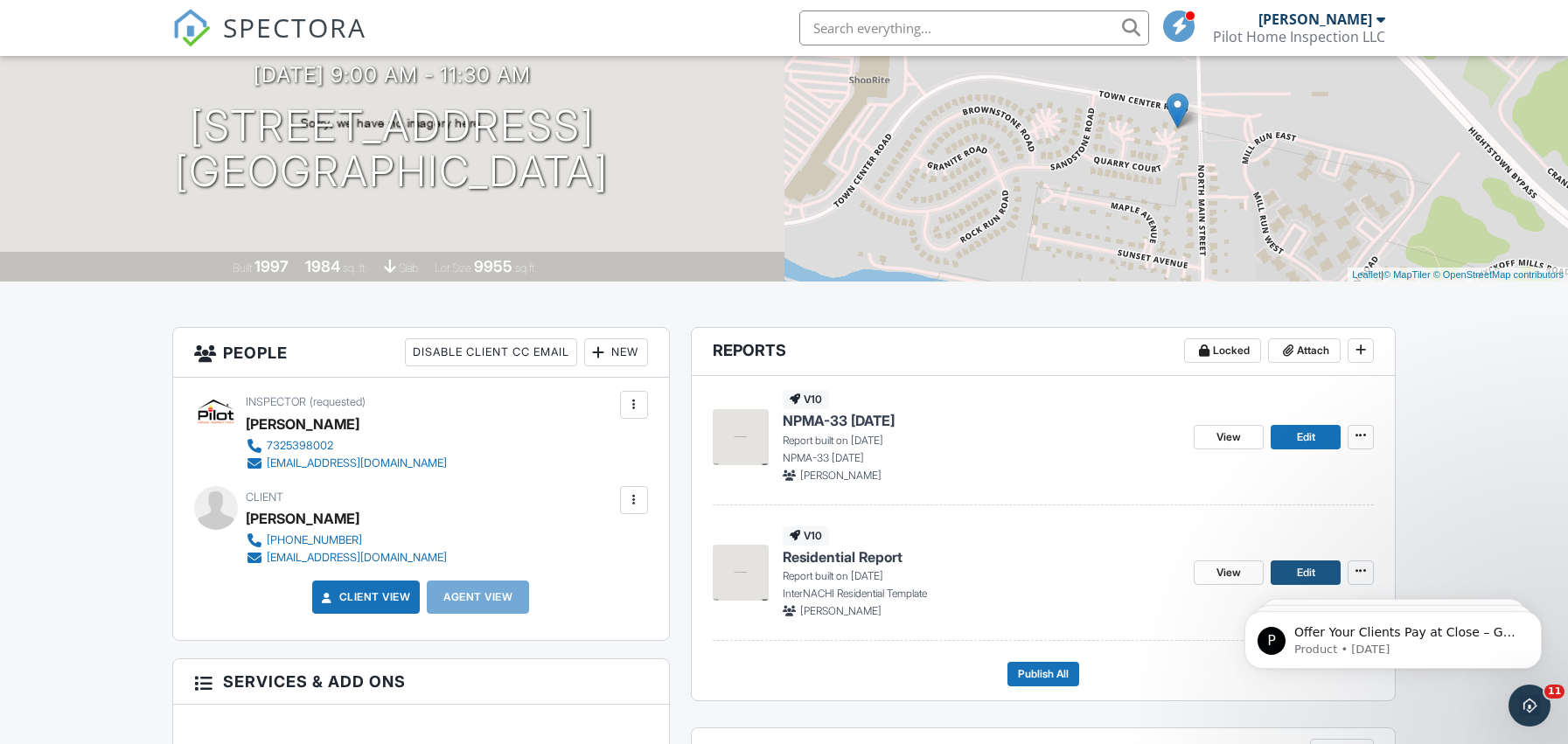
click at [1297, 569] on span "Edit" at bounding box center [1306, 573] width 19 height 18
